Goal: Book appointment/travel/reservation

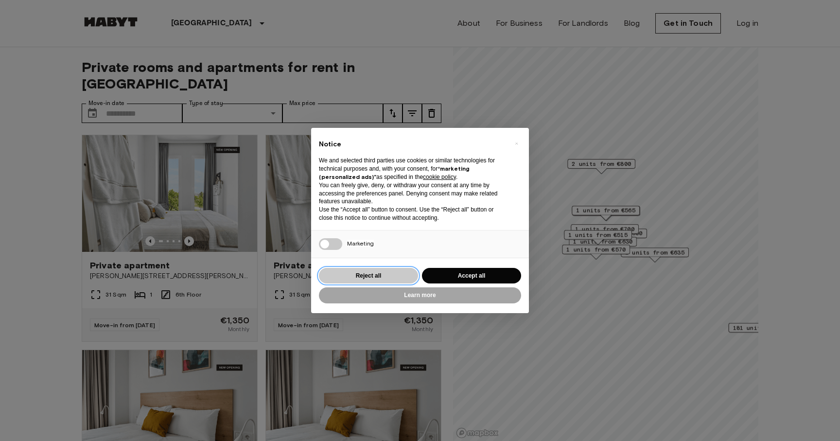
click at [406, 275] on button "Reject all" at bounding box center [368, 276] width 99 height 16
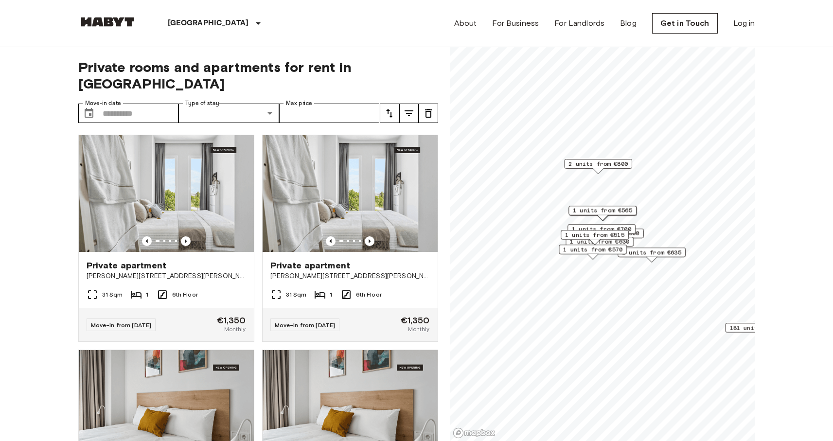
click at [599, 212] on span "1 units from €565" at bounding box center [602, 210] width 59 height 9
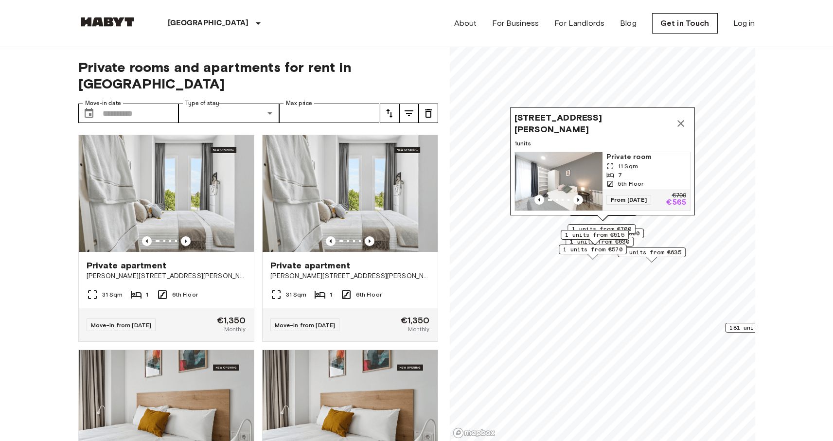
click at [593, 252] on span "1 units from €570" at bounding box center [592, 249] width 59 height 9
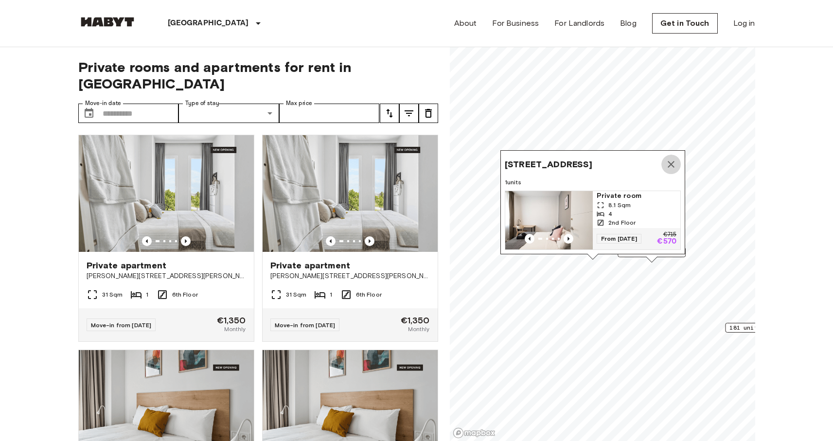
click at [673, 161] on button "Map marker" at bounding box center [670, 164] width 19 height 19
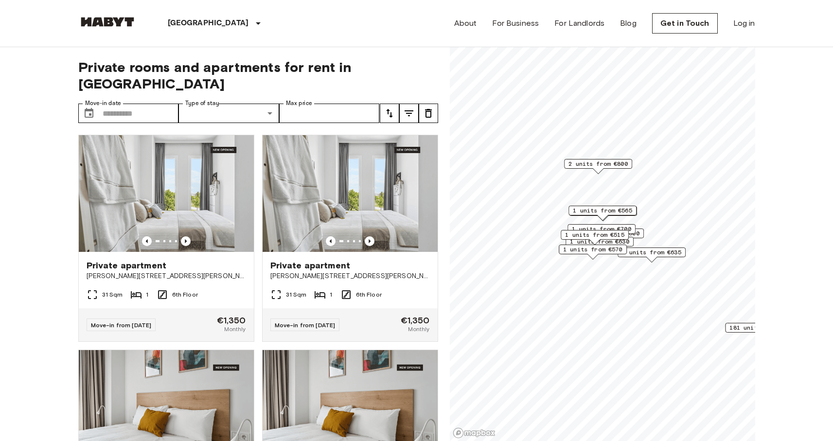
click at [637, 252] on span "1 units from €635" at bounding box center [651, 252] width 59 height 9
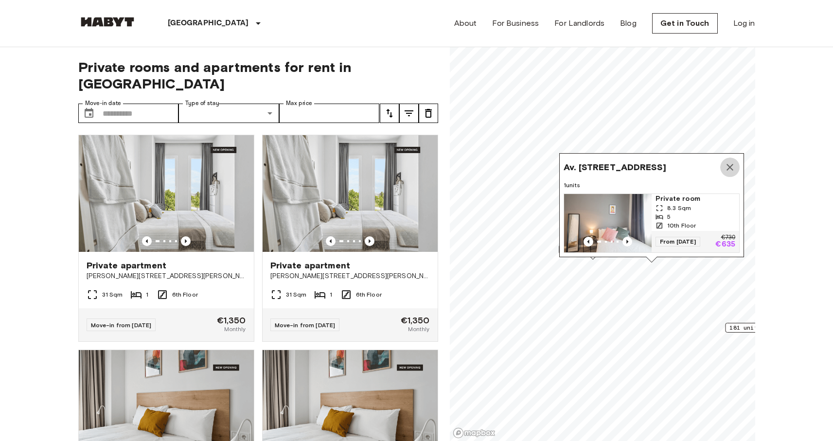
click at [732, 161] on icon "Map marker" at bounding box center [730, 167] width 12 height 12
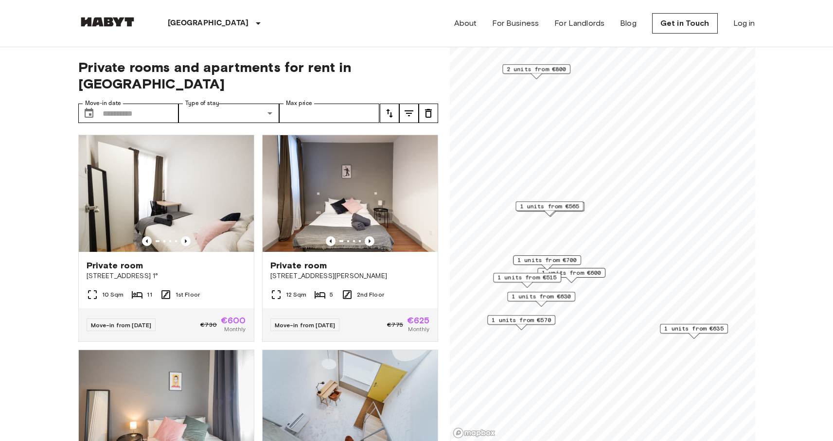
click at [579, 272] on span "1 units from €600" at bounding box center [571, 272] width 59 height 9
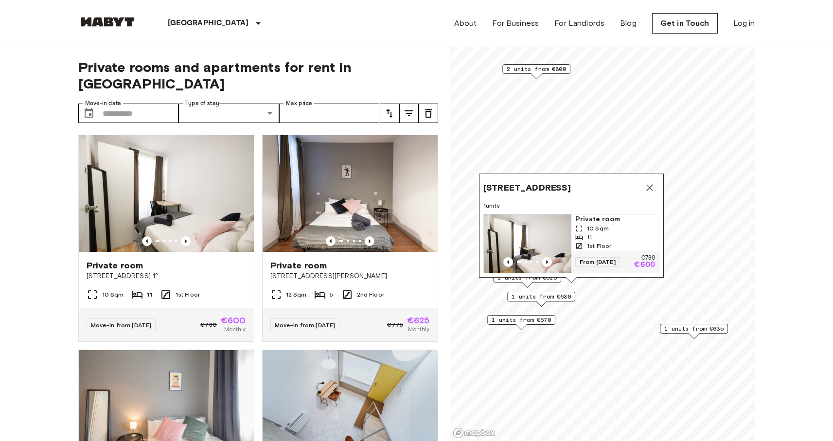
click at [544, 280] on div "[STREET_ADDRESS], [GEOGRAPHIC_DATA] 1 units Private room 10 Sqm 11 1st Floor Fr…" at bounding box center [571, 228] width 185 height 109
click at [525, 281] on div "[STREET_ADDRESS], [GEOGRAPHIC_DATA] 1 units Private room 10 Sqm 11 1st Floor Fr…" at bounding box center [571, 228] width 185 height 109
click at [531, 303] on div "1 units from €630" at bounding box center [541, 299] width 68 height 15
click at [544, 296] on span "1 units from €630" at bounding box center [540, 296] width 59 height 9
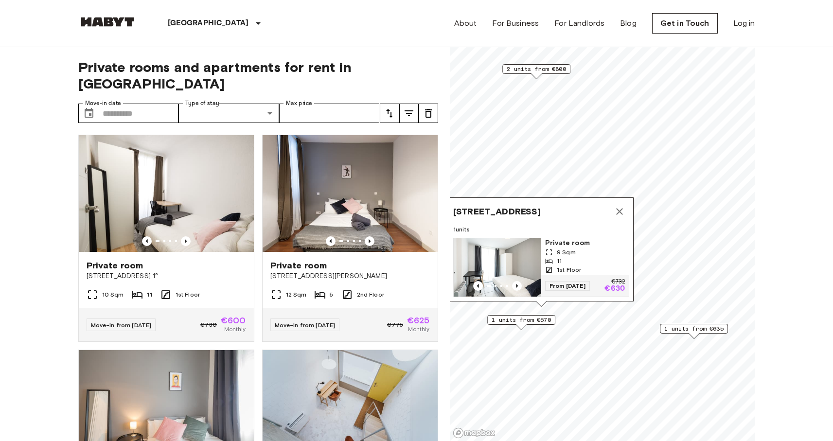
click at [525, 327] on div "Map marker" at bounding box center [521, 326] width 11 height 5
click at [520, 318] on span "1 units from €570" at bounding box center [521, 320] width 59 height 9
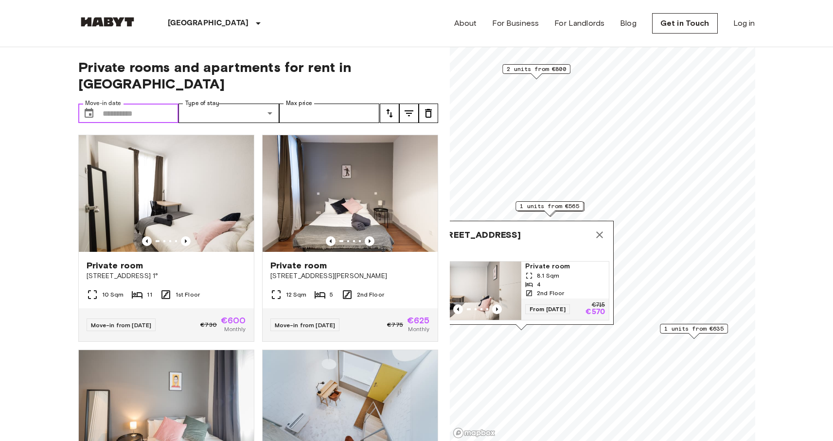
click at [162, 104] on input "Move-in date" at bounding box center [141, 113] width 76 height 19
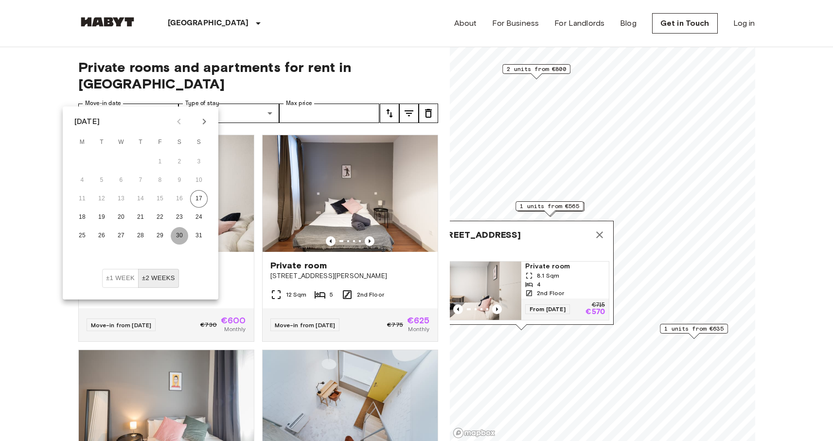
click at [179, 236] on button "30" at bounding box center [180, 236] width 18 height 18
type input "**********"
